Goal: Find specific page/section: Find specific page/section

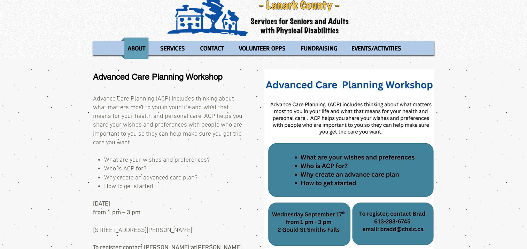
scroll to position [35, 0]
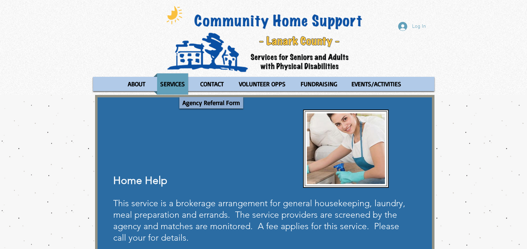
click at [199, 103] on p "Agency Referral Form" at bounding box center [211, 102] width 64 height 11
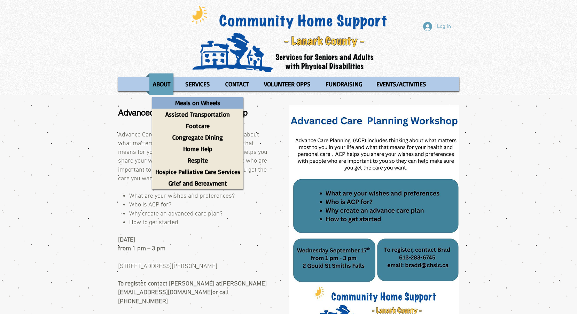
click at [199, 99] on p "Meals on Wheels" at bounding box center [197, 102] width 51 height 11
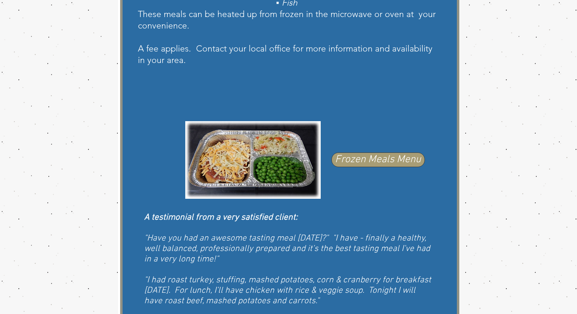
scroll to position [348, 0]
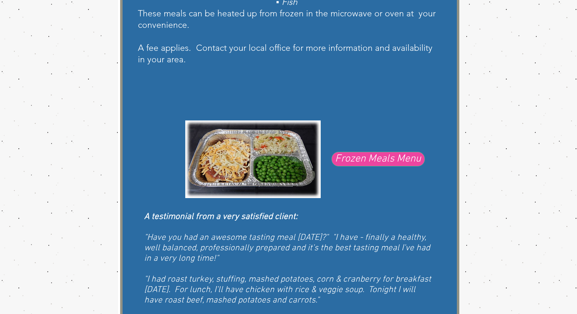
click at [364, 157] on span "Frozen Meals Menu" at bounding box center [378, 159] width 86 height 15
